Goal: Browse casually: Explore the website without a specific task or goal

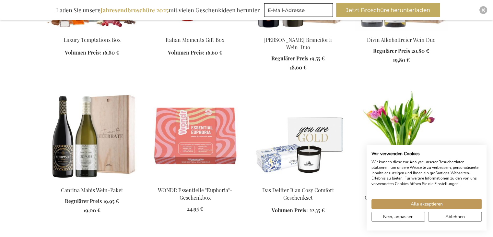
scroll to position [535, 0]
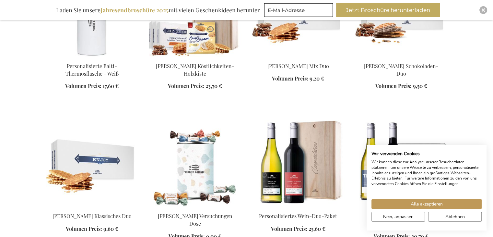
scroll to position [1126, 0]
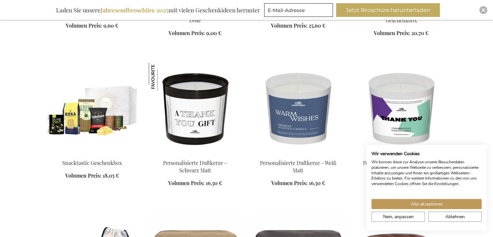
scroll to position [1298, 0]
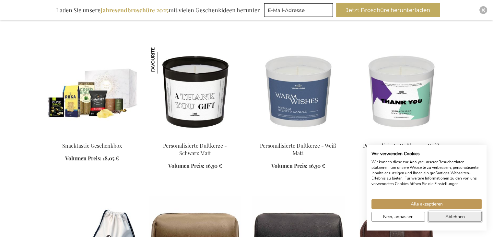
click at [445, 215] on span "Ablehnen" at bounding box center [454, 216] width 19 height 7
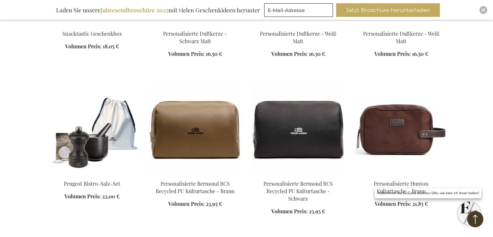
scroll to position [1421, 0]
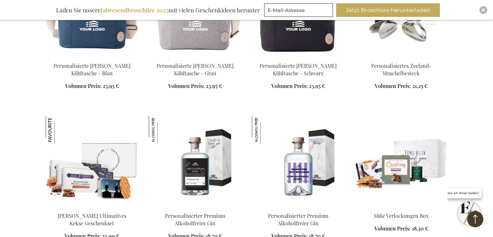
scroll to position [2145, 0]
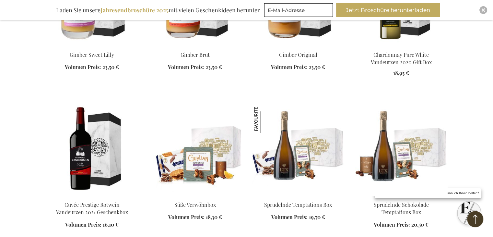
scroll to position [2755, 0]
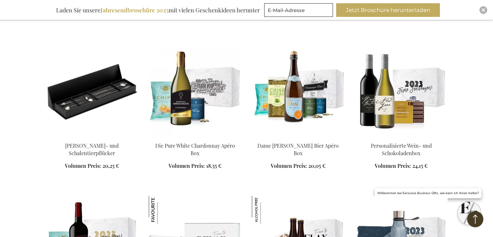
scroll to position [3122, 0]
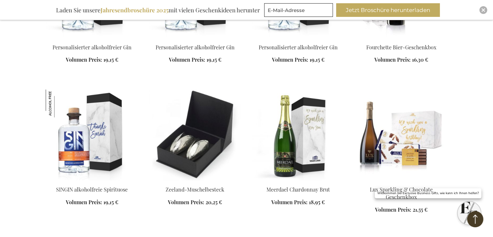
scroll to position [3800, 0]
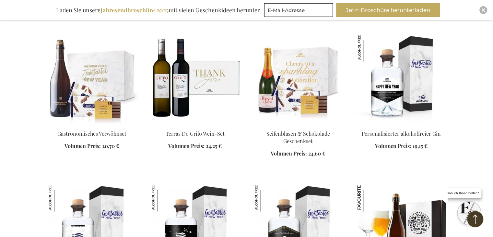
scroll to position [3560, 0]
